Goal: Task Accomplishment & Management: Manage account settings

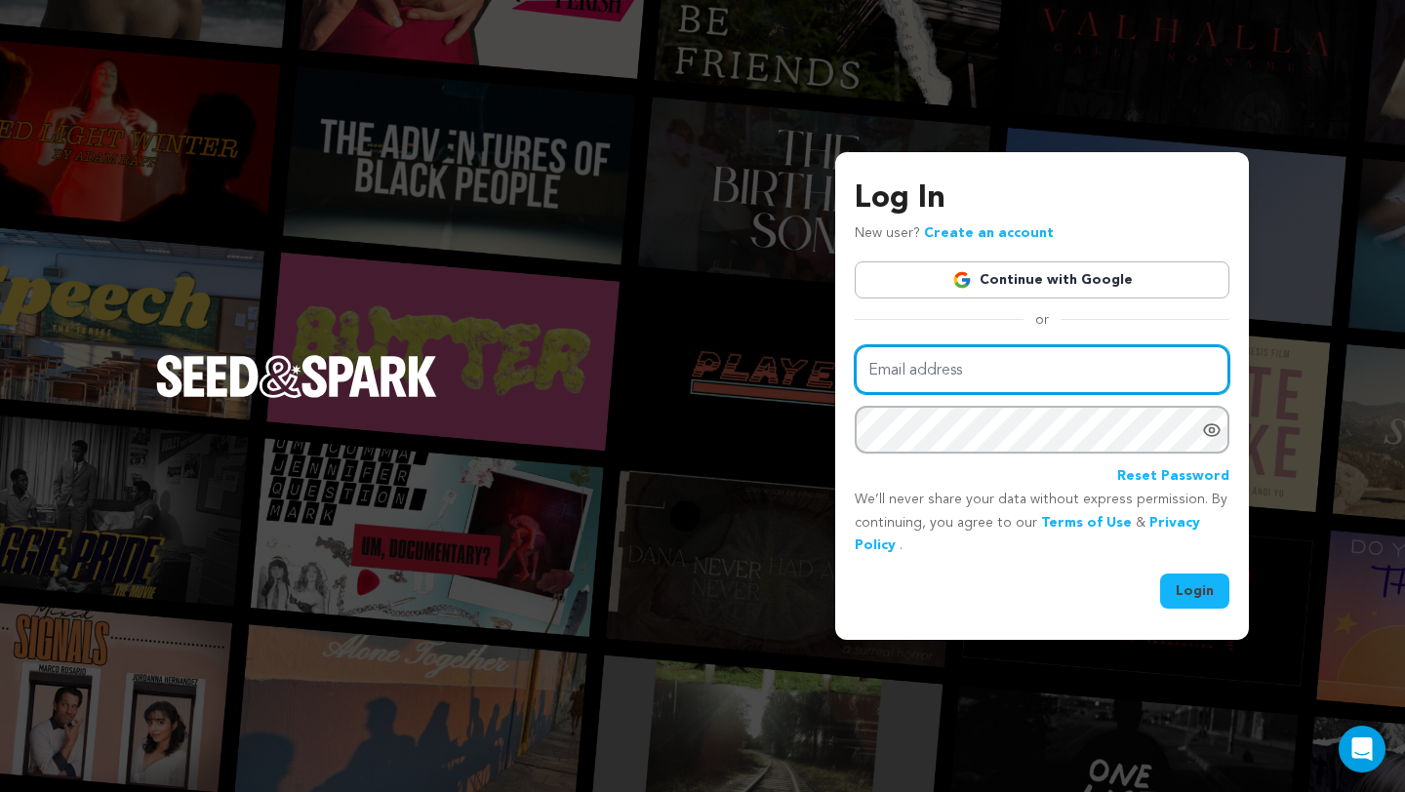
click at [898, 361] on input "Email address" at bounding box center [1042, 370] width 375 height 50
type input "[EMAIL_ADDRESS][DOMAIN_NAME]"
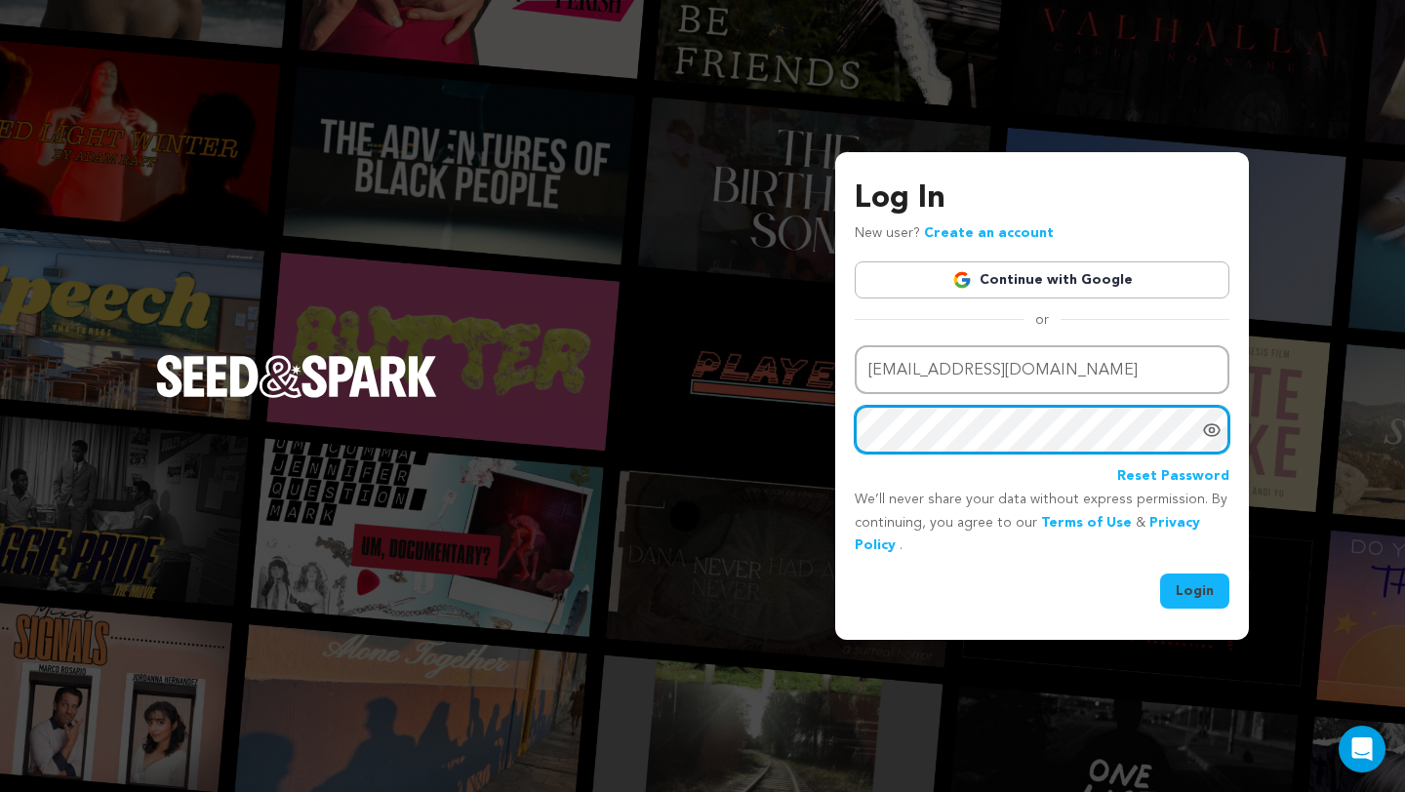
click at [1160, 574] on button "Login" at bounding box center [1194, 591] width 69 height 35
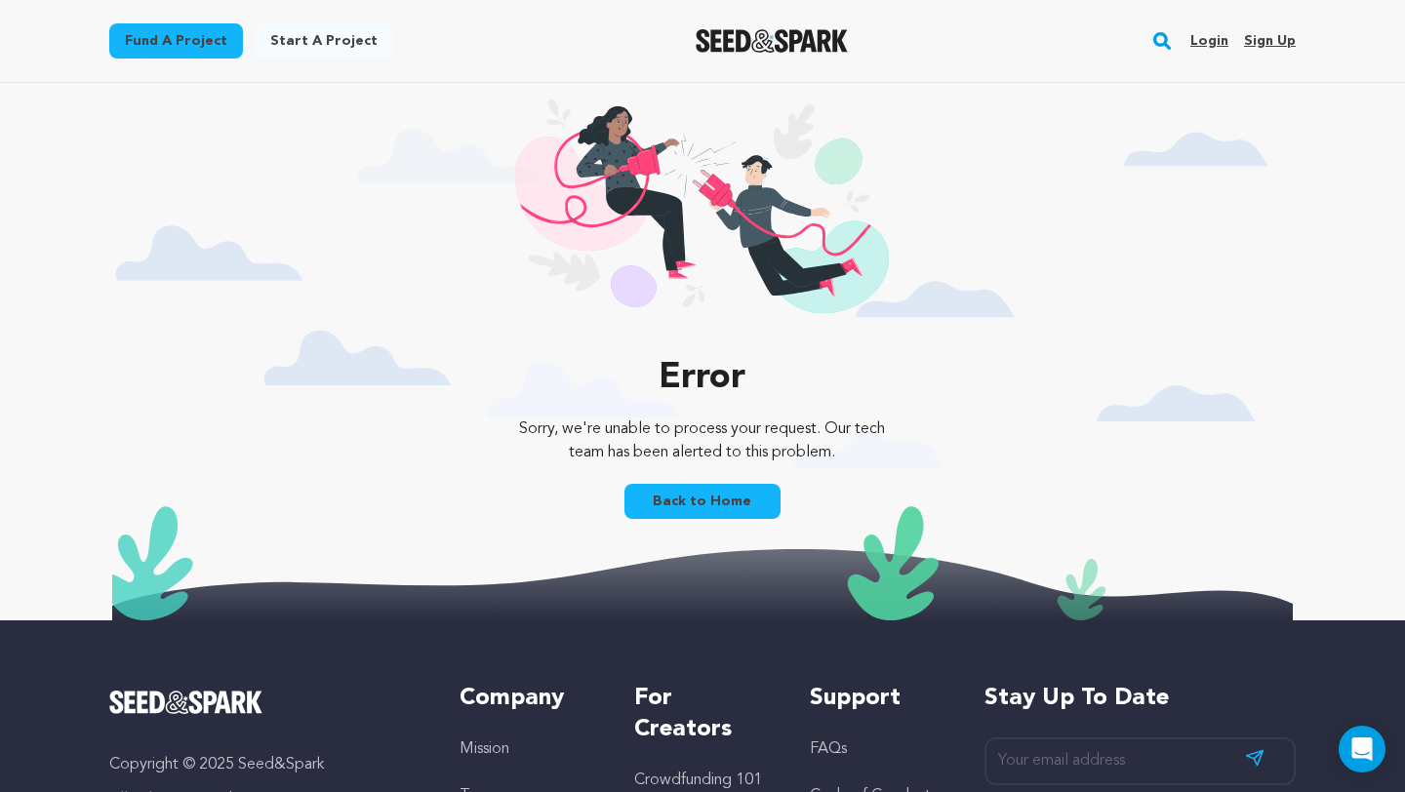
click at [1221, 28] on link "Login" at bounding box center [1209, 40] width 38 height 31
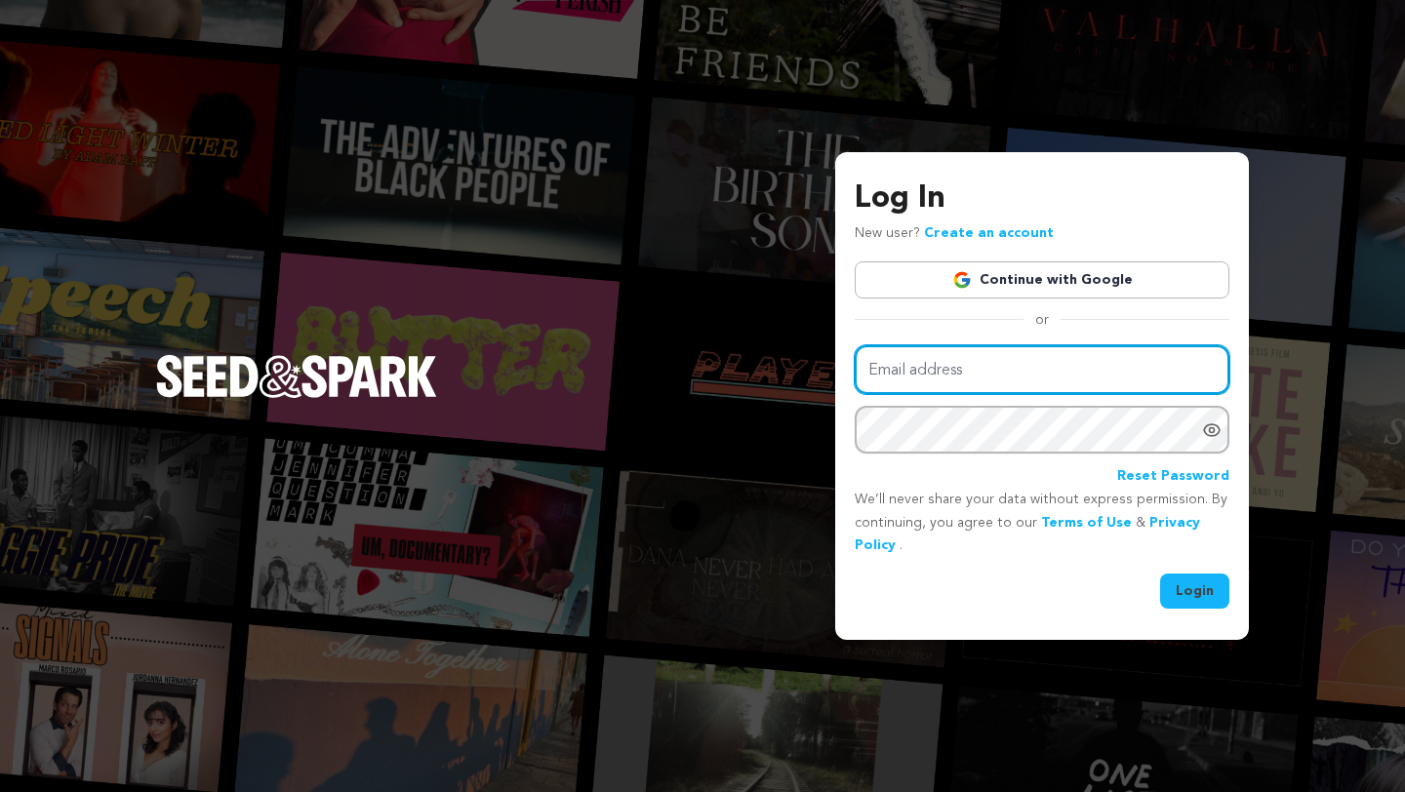
click at [1040, 361] on input "Email address" at bounding box center [1042, 370] width 375 height 50
type input "naiabennitt@gmail.com"
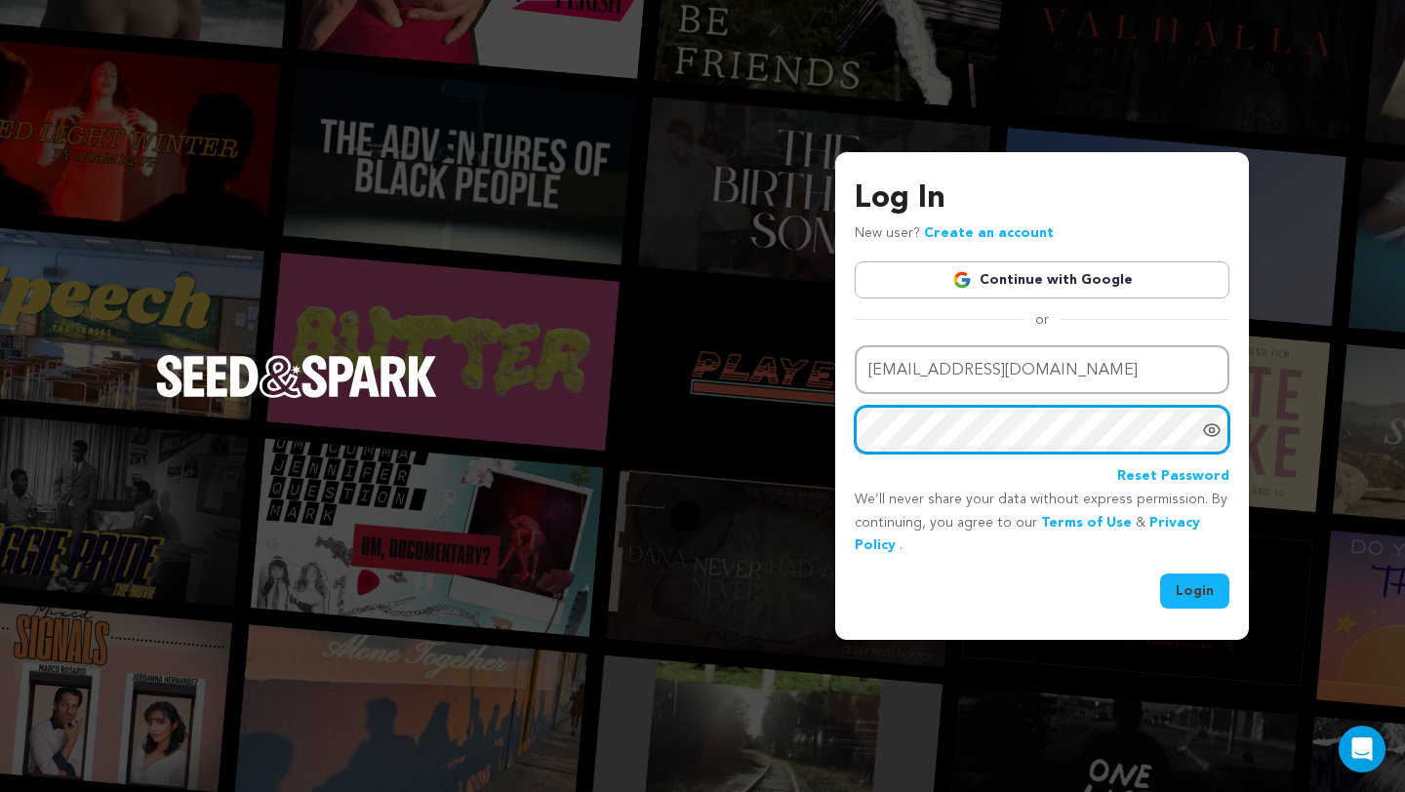
click at [1160, 574] on button "Login" at bounding box center [1194, 591] width 69 height 35
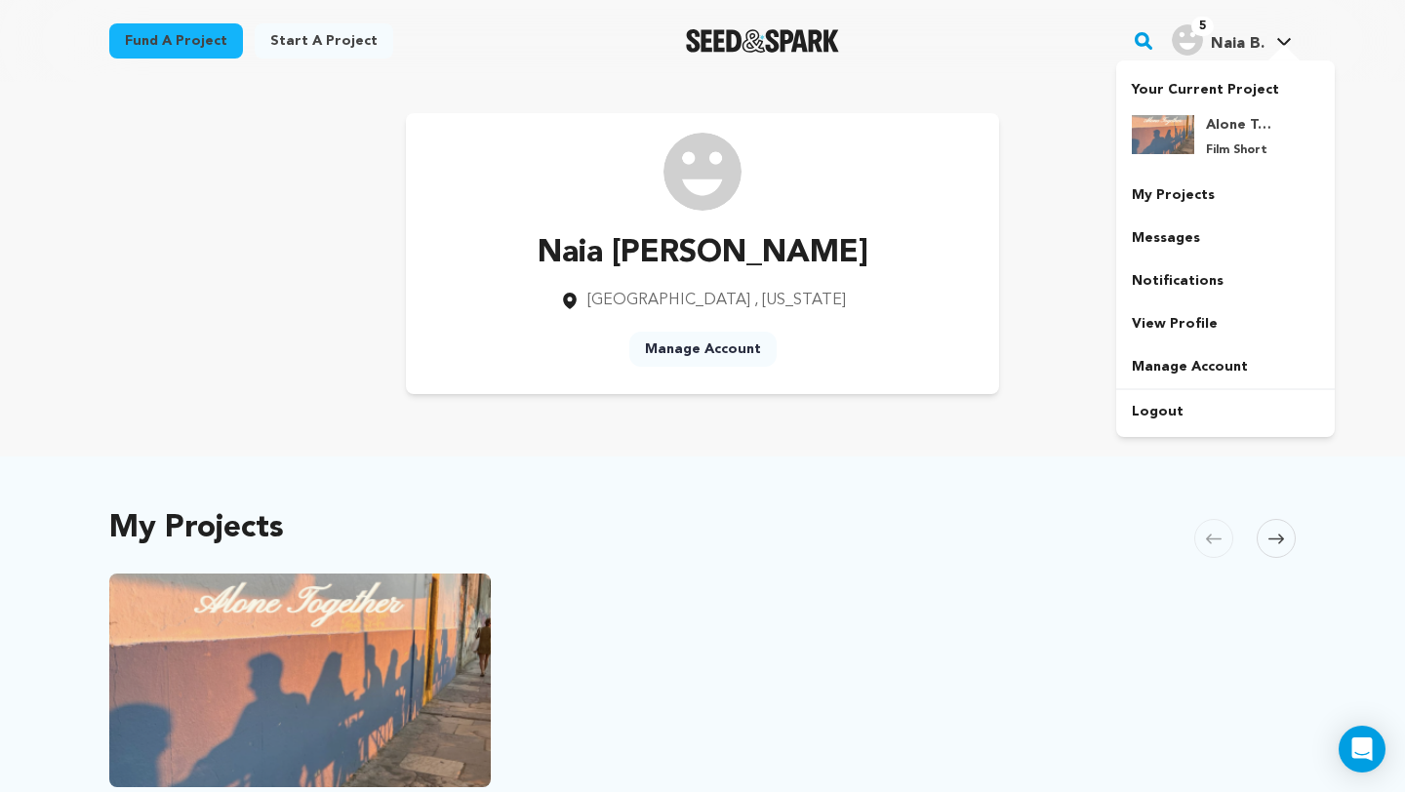
click at [1181, 34] on img "Naia B.'s Profile" at bounding box center [1187, 39] width 31 height 31
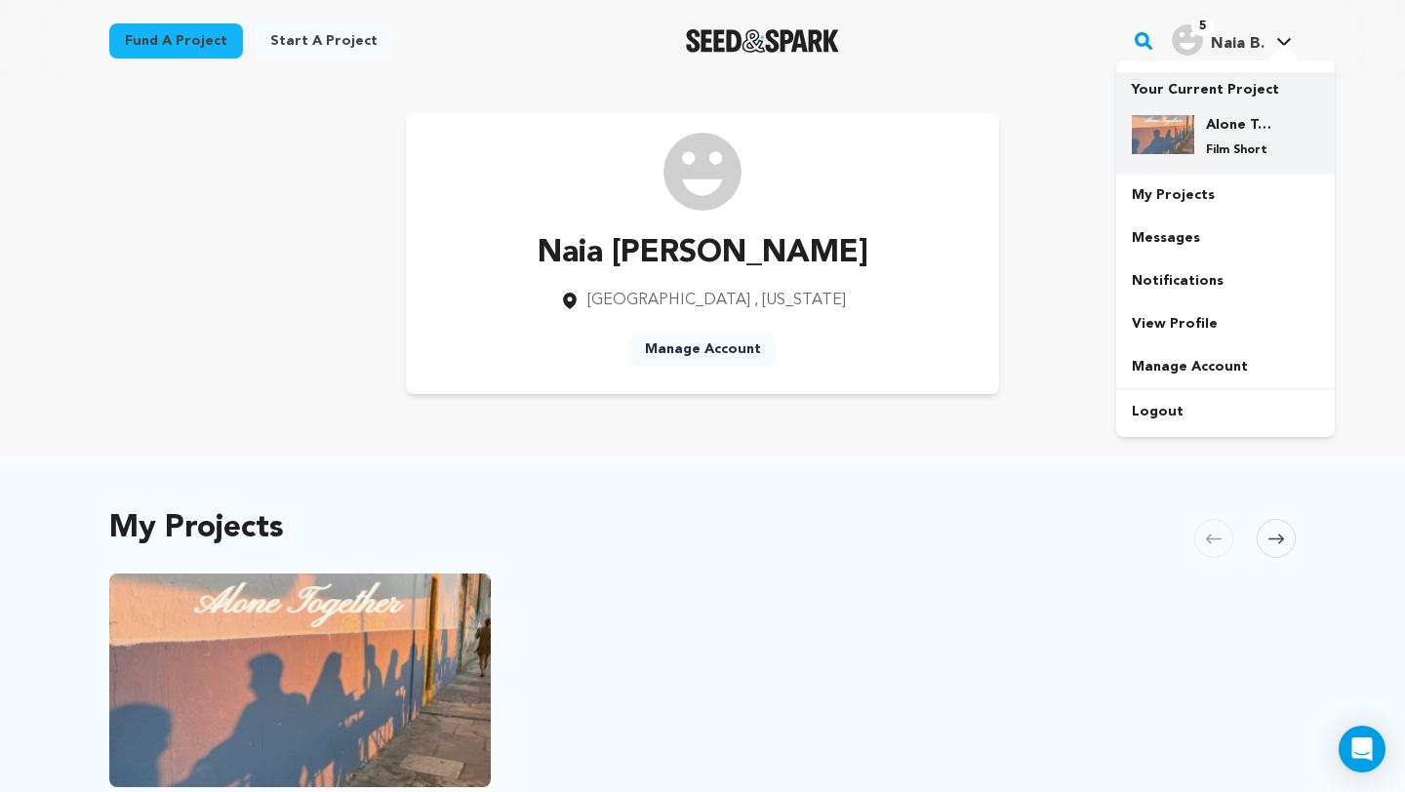
click at [1190, 132] on img at bounding box center [1163, 134] width 62 height 39
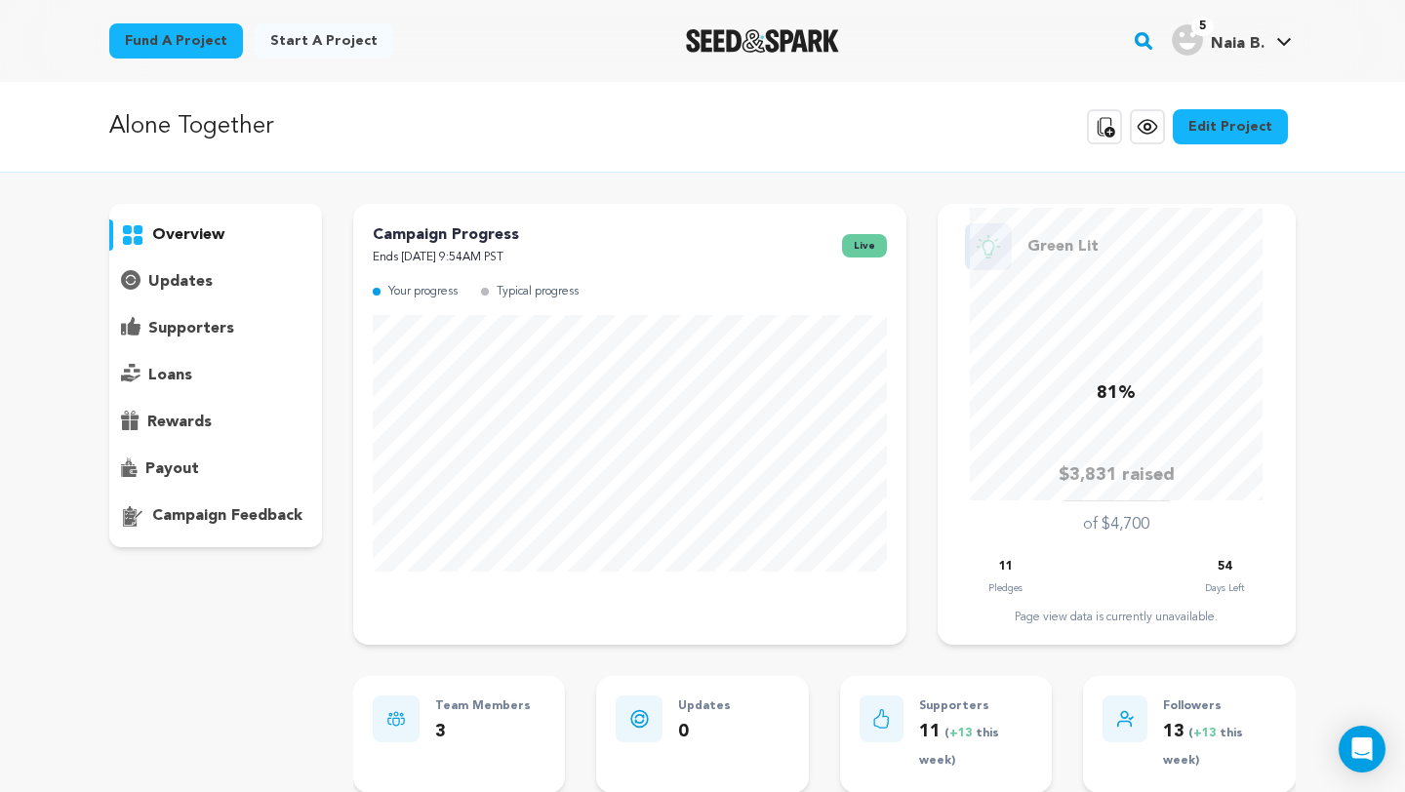
click at [224, 338] on p "supporters" at bounding box center [191, 328] width 86 height 23
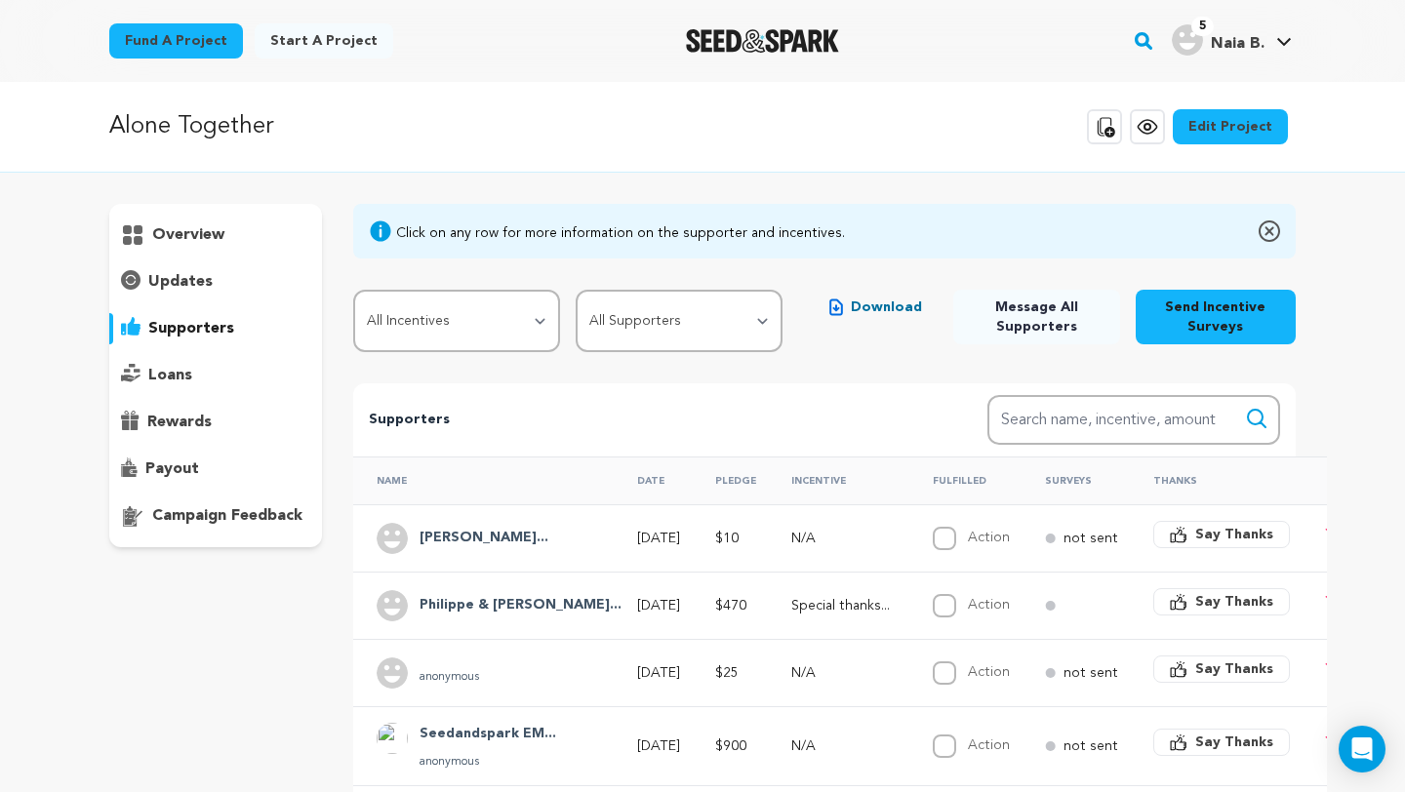
click at [197, 231] on p "overview" at bounding box center [188, 234] width 72 height 23
